Goal: Transaction & Acquisition: Purchase product/service

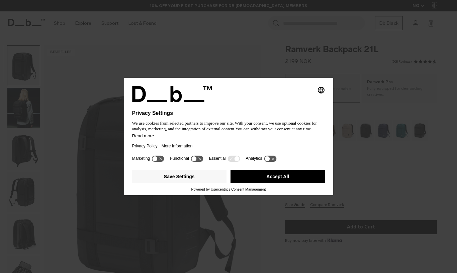
click at [291, 183] on button "Accept All" at bounding box center [278, 176] width 95 height 13
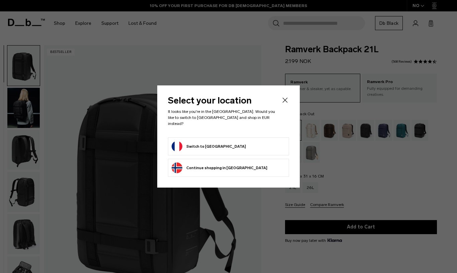
click at [246, 142] on form "Switch to France" at bounding box center [229, 146] width 114 height 11
click at [184, 143] on button "Switch to France" at bounding box center [209, 146] width 74 height 11
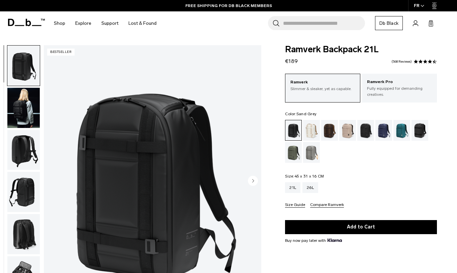
click at [316, 154] on div "Sand Grey" at bounding box center [311, 152] width 17 height 21
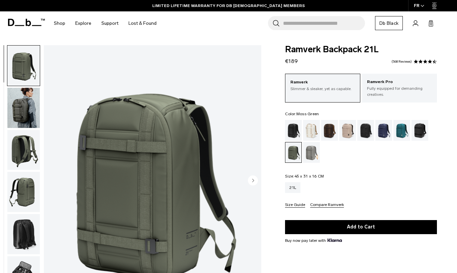
click at [420, 5] on div "FR" at bounding box center [419, 5] width 22 height 11
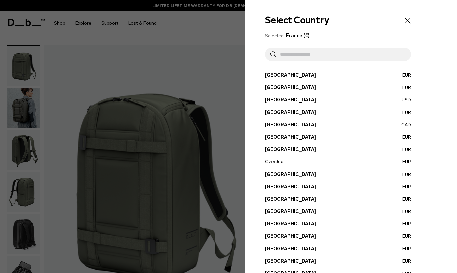
click at [276, 209] on button "France EUR" at bounding box center [338, 211] width 146 height 7
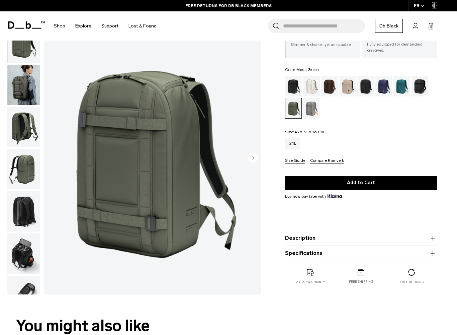
scroll to position [45, 0]
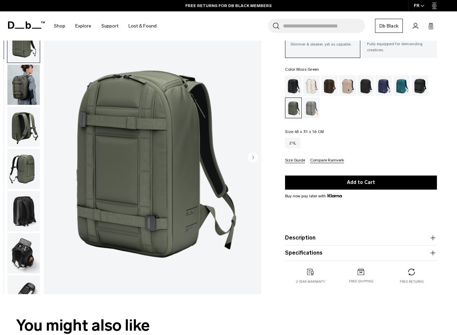
click at [431, 236] on icon "button" at bounding box center [433, 238] width 8 height 8
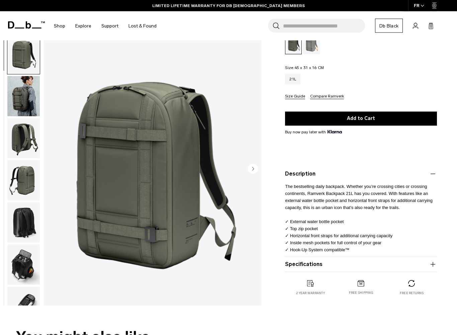
scroll to position [108, 0]
click at [432, 262] on icon "button" at bounding box center [433, 264] width 8 height 8
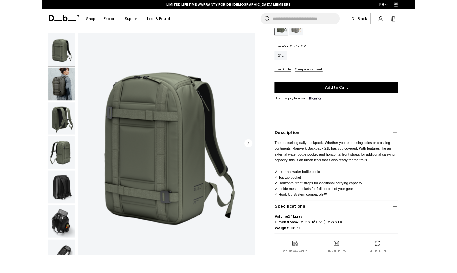
scroll to position [0, 0]
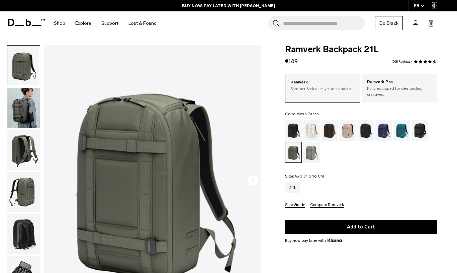
click at [406, 90] on p "Fully equipped for demanding creatives." at bounding box center [399, 91] width 65 height 12
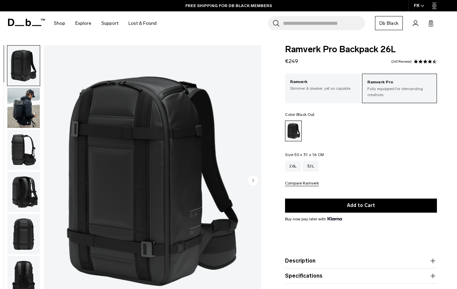
click at [333, 85] on p "Ramverk" at bounding box center [322, 82] width 65 height 7
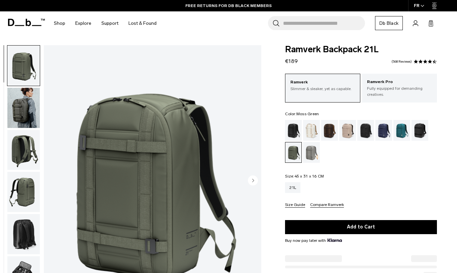
click at [372, 227] on button "Add to Cart" at bounding box center [361, 227] width 152 height 14
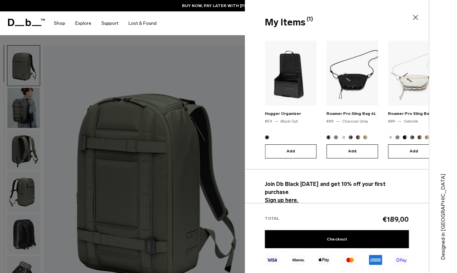
scroll to position [74, 0]
click at [346, 237] on link "Checkout" at bounding box center [337, 239] width 144 height 18
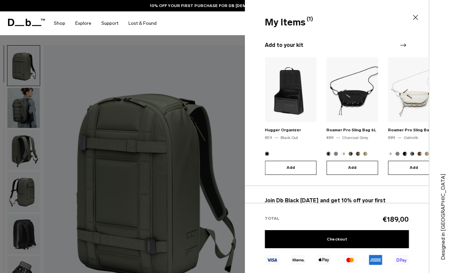
scroll to position [12, 0]
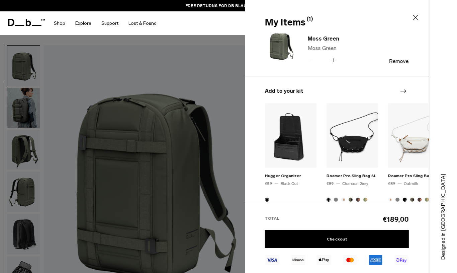
click at [115, 174] on div at bounding box center [228, 136] width 457 height 273
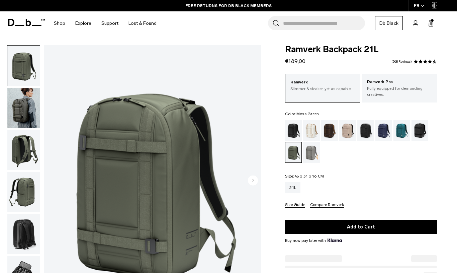
click at [331, 132] on div "Espresso" at bounding box center [329, 130] width 17 height 21
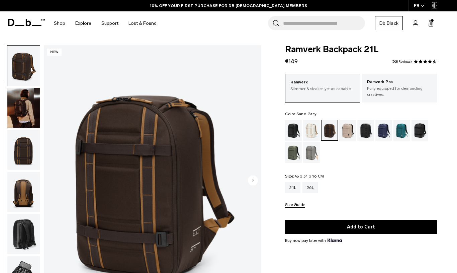
click at [312, 153] on div "Sand Grey" at bounding box center [311, 152] width 17 height 21
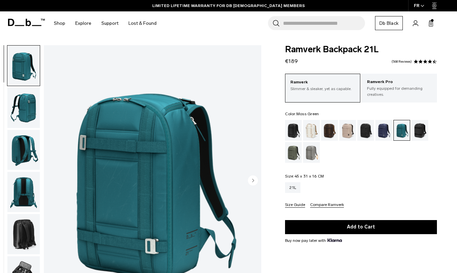
click at [292, 155] on div "Moss Green" at bounding box center [293, 152] width 17 height 21
